Goal: Task Accomplishment & Management: Manage account settings

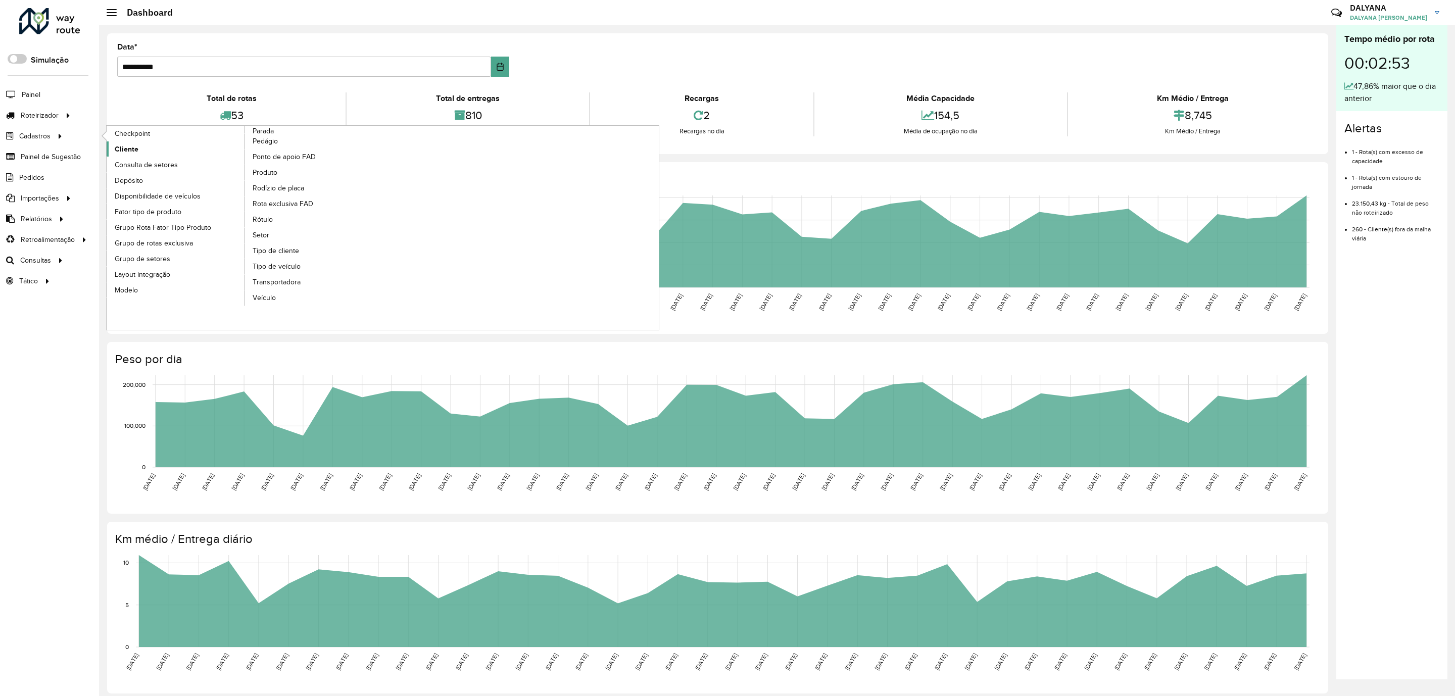
click at [123, 149] on span "Cliente" at bounding box center [127, 149] width 24 height 11
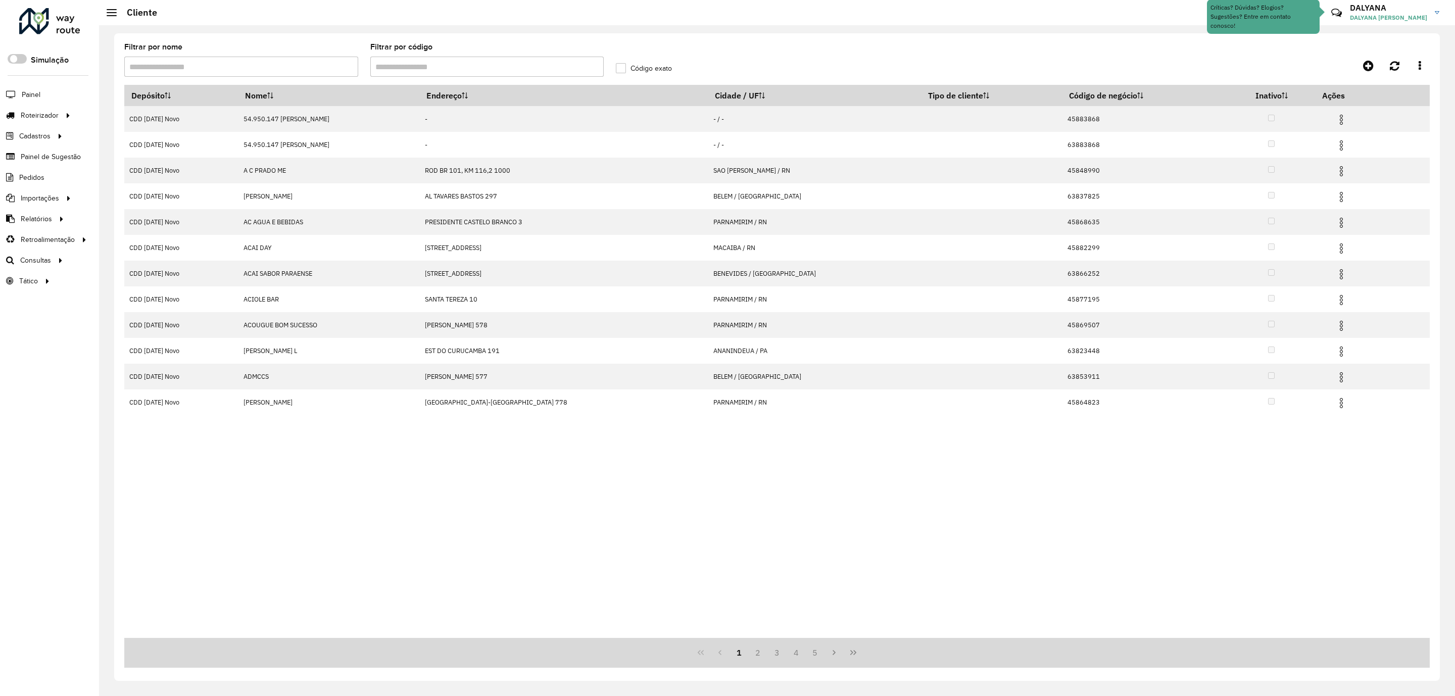
click at [405, 70] on input "Filtrar por código" at bounding box center [487, 67] width 234 height 20
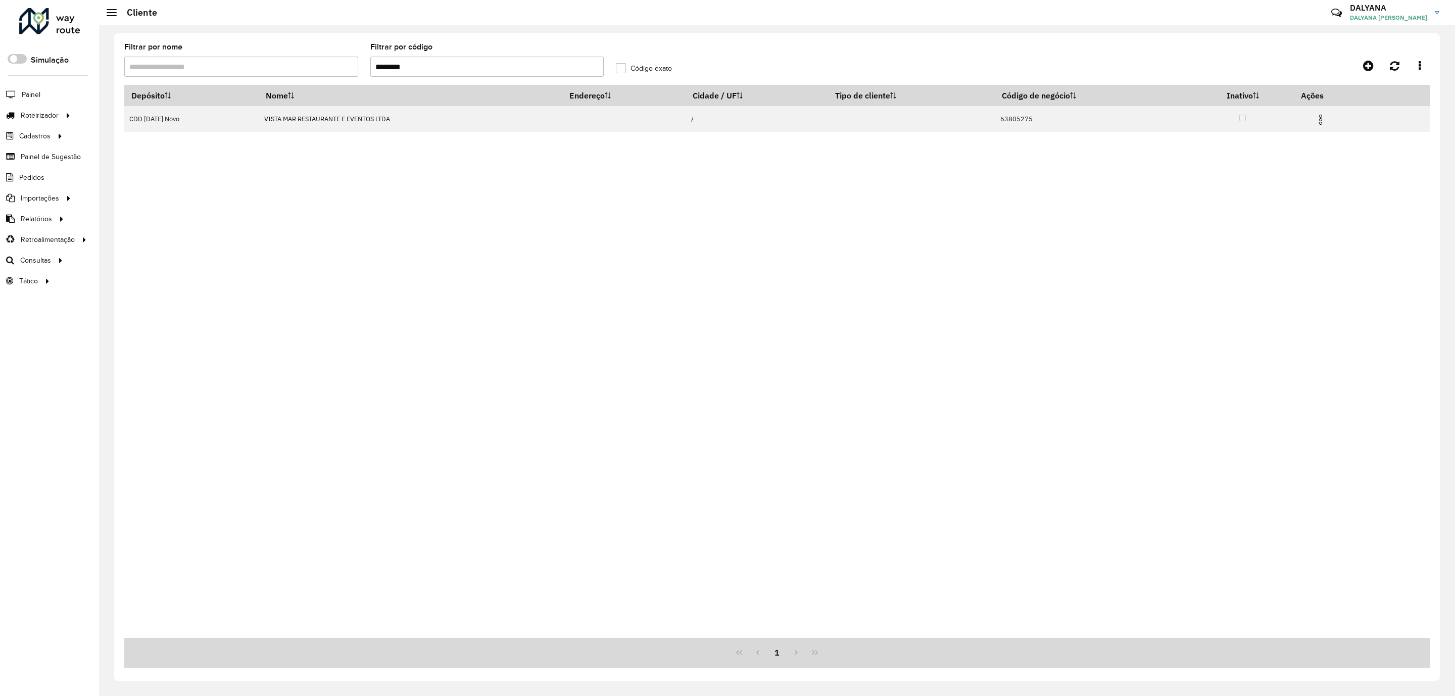
type input "********"
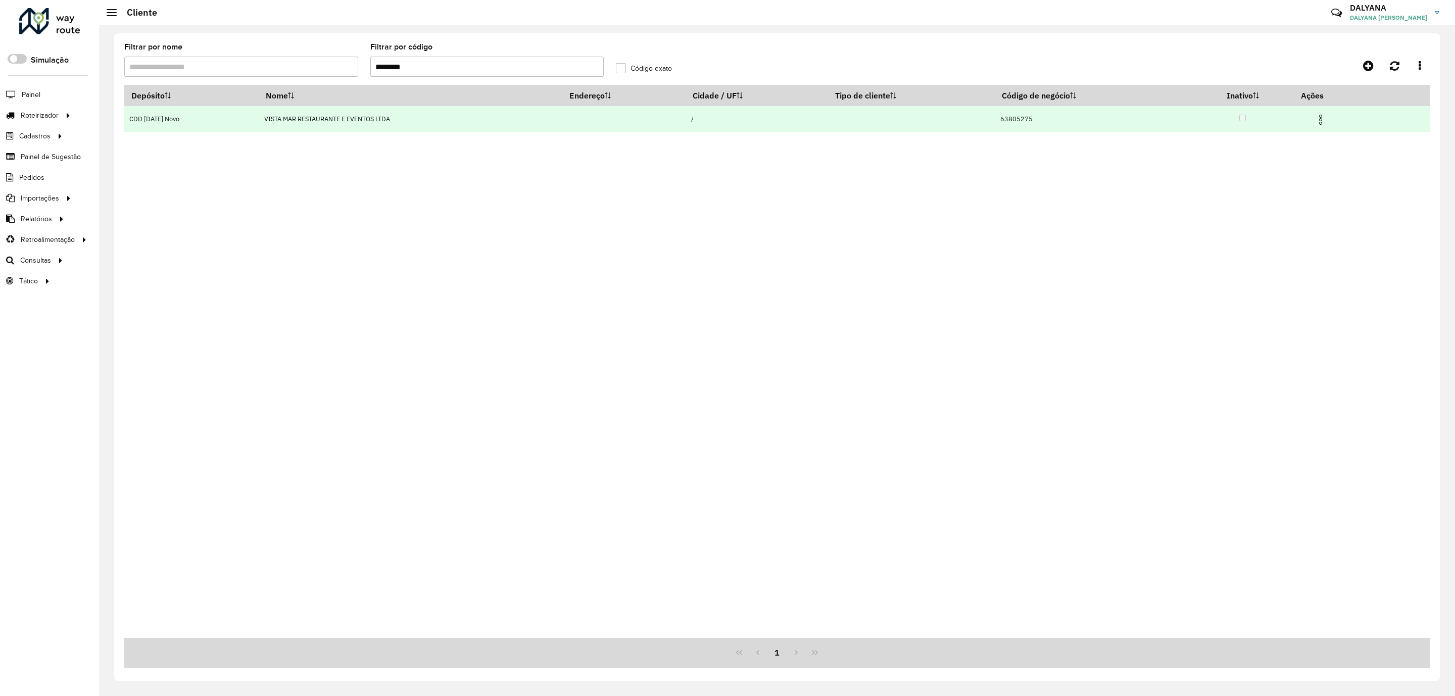
click at [1319, 122] on img at bounding box center [1321, 120] width 12 height 12
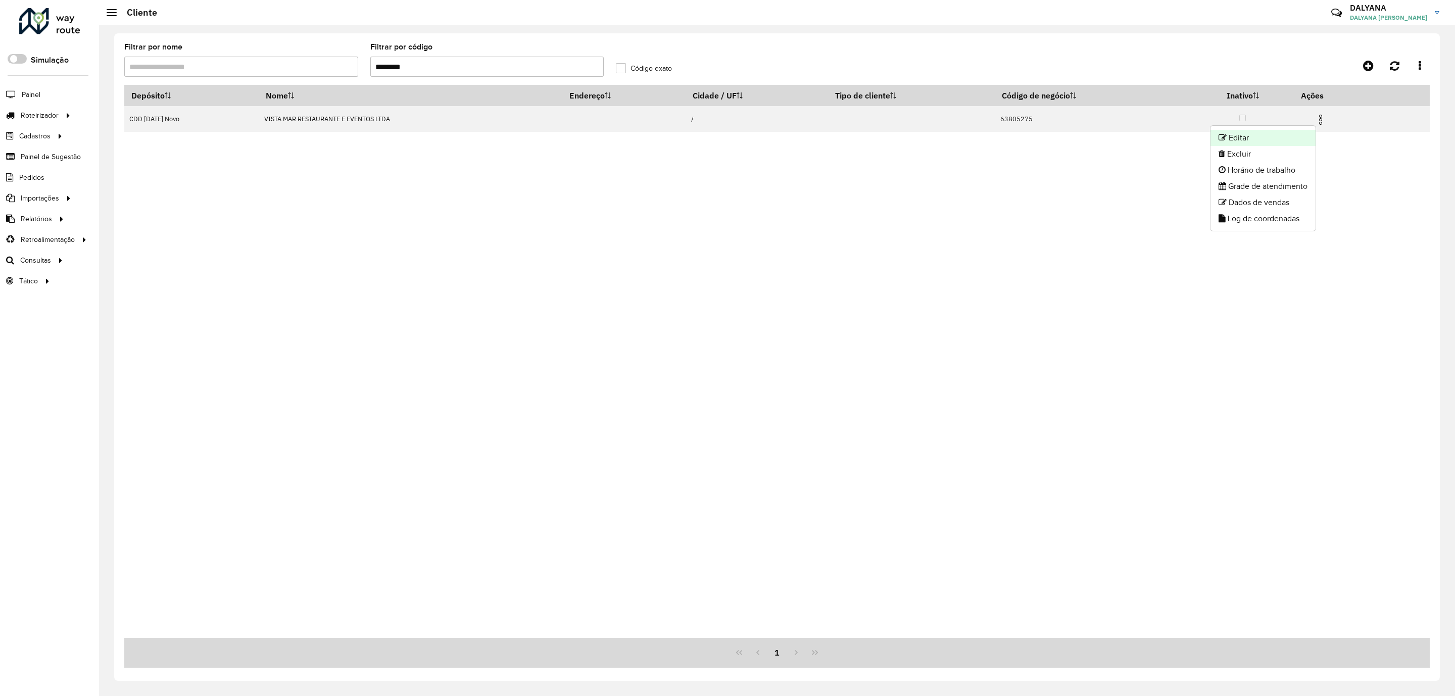
click at [1251, 139] on li "Editar" at bounding box center [1263, 138] width 105 height 16
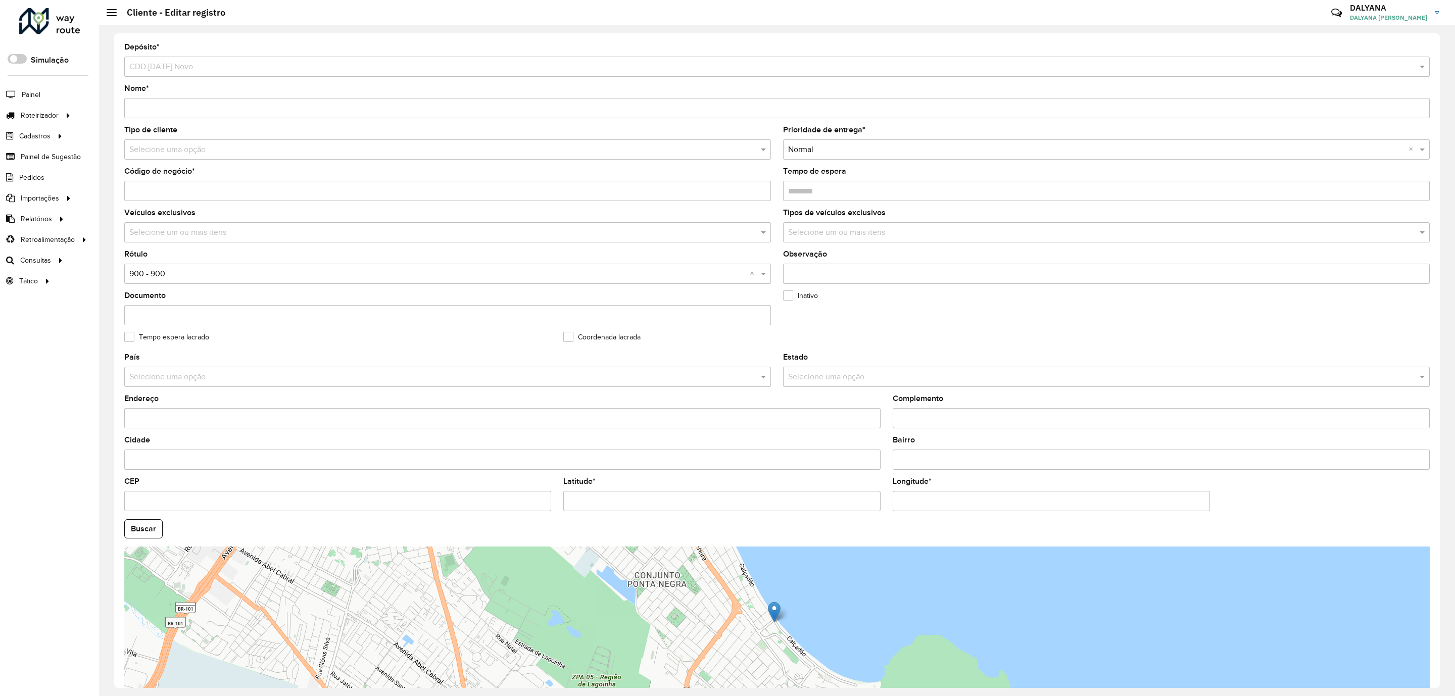
click at [173, 146] on input "text" at bounding box center [437, 150] width 616 height 12
click at [184, 269] on span "9 - Difícil acesso" at bounding box center [158, 266] width 58 height 9
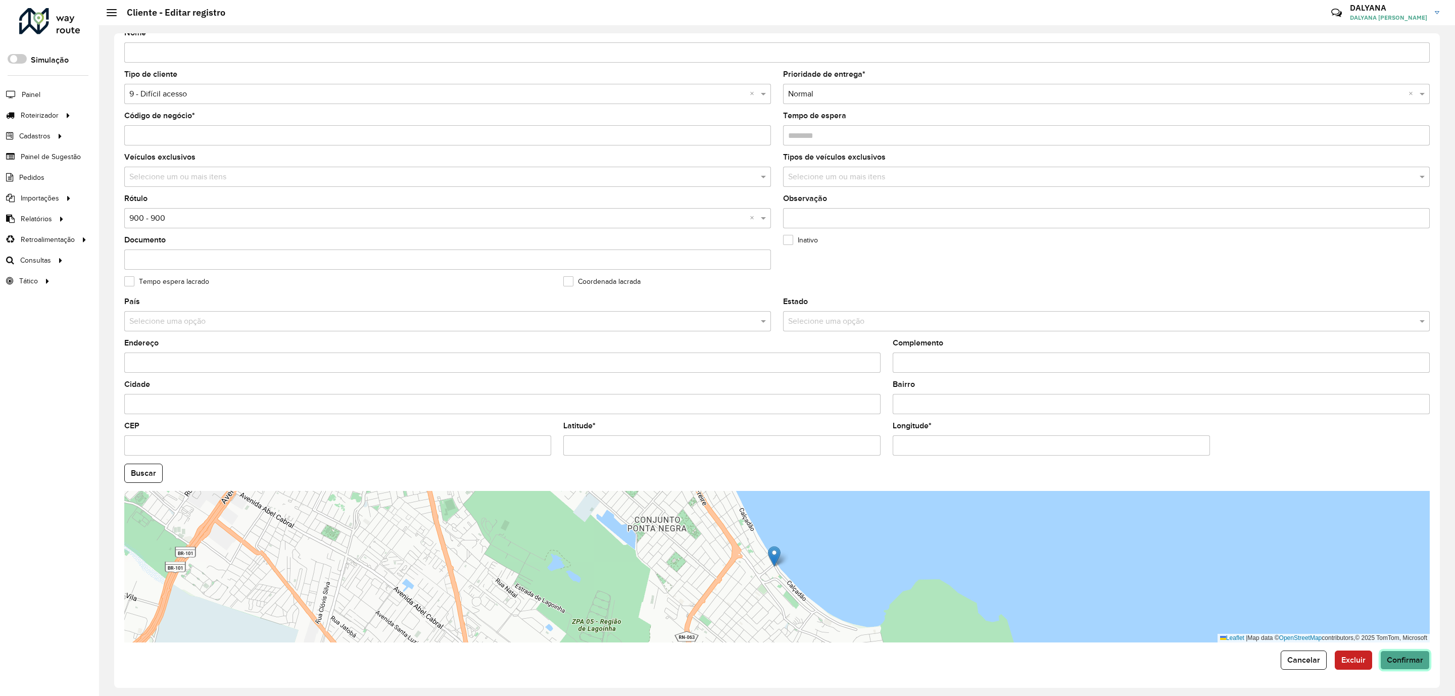
click at [1402, 658] on span "Confirmar" at bounding box center [1405, 660] width 36 height 9
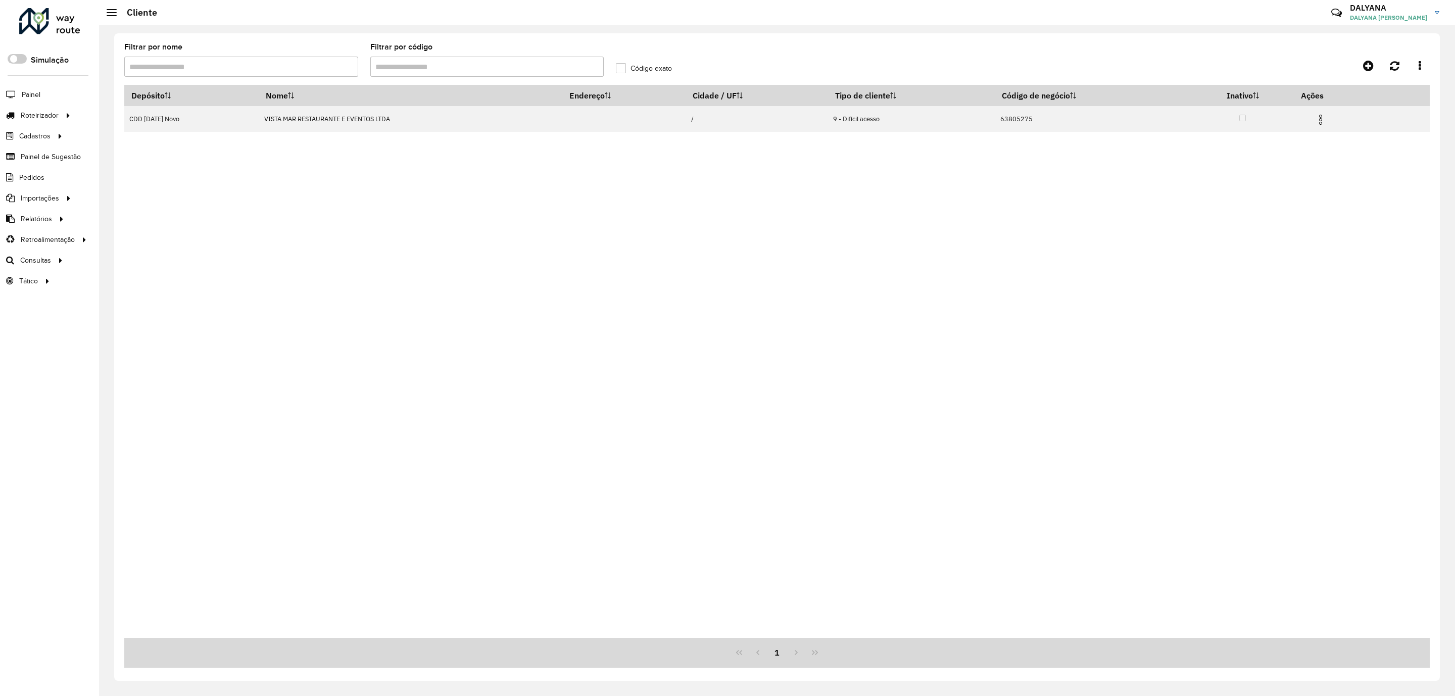
drag, startPoint x: 1146, startPoint y: 440, endPoint x: 1149, endPoint y: 424, distance: 15.9
click at [1146, 440] on div "Depósito Nome Endereço Cidade / UF Tipo de cliente Código de negócio Inativo Aç…" at bounding box center [777, 361] width 1306 height 553
